Goal: Information Seeking & Learning: Understand process/instructions

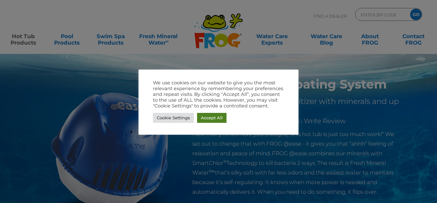
click at [207, 116] on link "Accept All" at bounding box center [211, 118] width 29 height 10
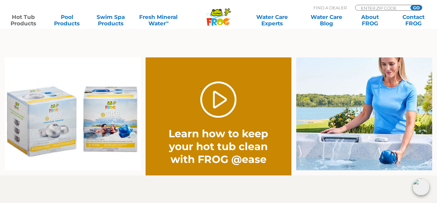
scroll to position [487, 0]
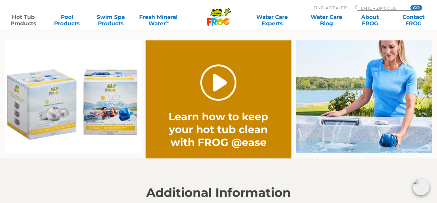
click at [230, 89] on link "." at bounding box center [218, 82] width 36 height 36
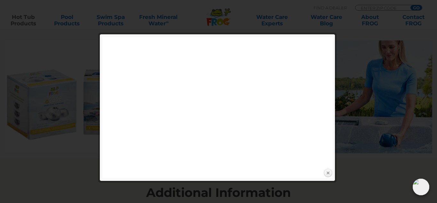
click at [328, 175] on link "Close" at bounding box center [328, 173] width 10 height 10
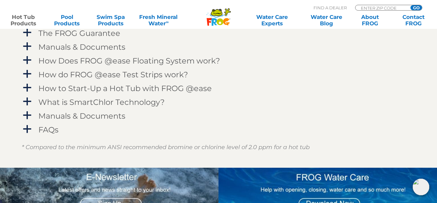
scroll to position [683, 0]
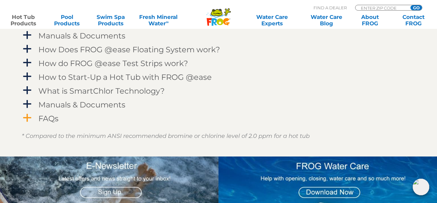
click at [46, 119] on h4 "FAQs" at bounding box center [48, 118] width 20 height 9
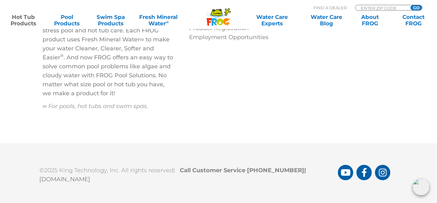
scroll to position [2352, 0]
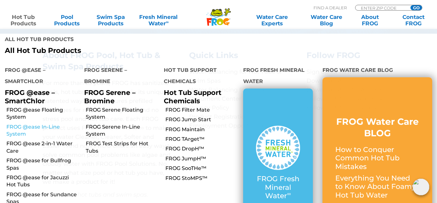
click at [17, 123] on link "FROG @ease In-Line System" at bounding box center [42, 130] width 73 height 14
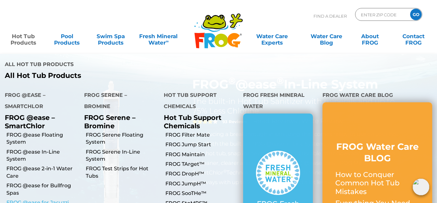
click at [19, 199] on link "FROG @ease for Jacuzzi Hot Tubs" at bounding box center [42, 206] width 73 height 14
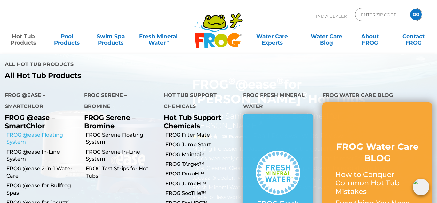
click at [14, 131] on link "FROG @ease Floating System" at bounding box center [42, 138] width 73 height 14
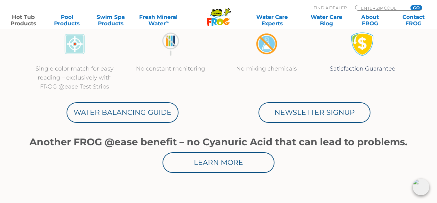
scroll to position [314, 0]
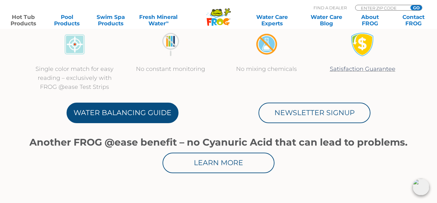
click at [101, 110] on link "Water Balancing Guide" at bounding box center [123, 112] width 112 height 20
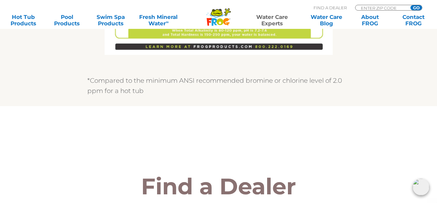
scroll to position [583, 0]
